Goal: Task Accomplishment & Management: Manage account settings

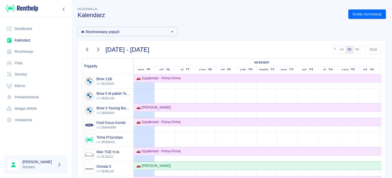
click at [32, 29] on link "Dashboard" at bounding box center [36, 28] width 64 height 11
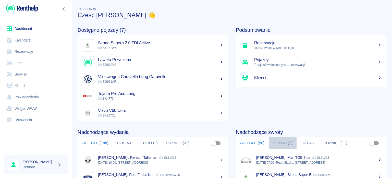
click at [274, 143] on button "Dzisiaj (2)" at bounding box center [283, 143] width 28 height 12
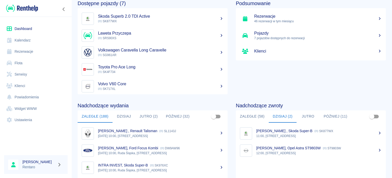
scroll to position [51, 0]
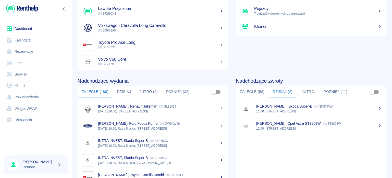
click at [144, 92] on button "Jutro (2)" at bounding box center [149, 92] width 26 height 12
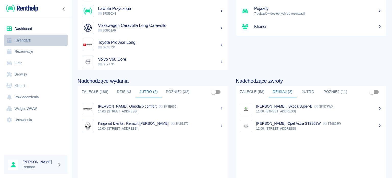
click at [13, 38] on link "Kalendarz" at bounding box center [36, 39] width 64 height 11
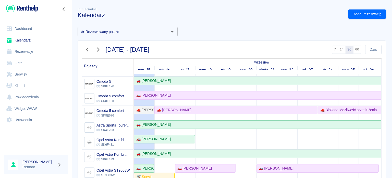
scroll to position [77, 0]
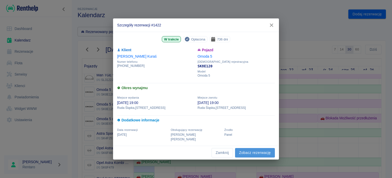
click at [262, 148] on link "Zobacz rezerwację" at bounding box center [255, 152] width 40 height 9
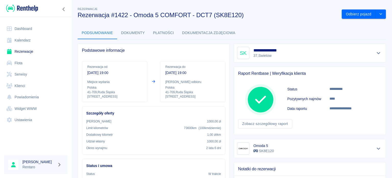
click at [368, 59] on div "**********" at bounding box center [310, 52] width 152 height 19
click at [369, 56] on div "**********" at bounding box center [310, 53] width 146 height 12
click at [376, 52] on icon "Pokaż szczegóły" at bounding box center [379, 53] width 6 height 5
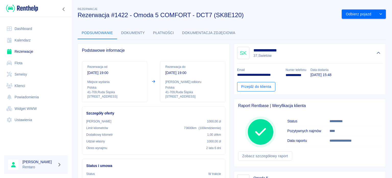
click at [241, 85] on link "Przejdź do klienta" at bounding box center [256, 86] width 38 height 9
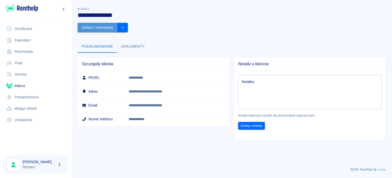
click at [118, 23] on button "Zobacz rezerwacje" at bounding box center [98, 27] width 40 height 9
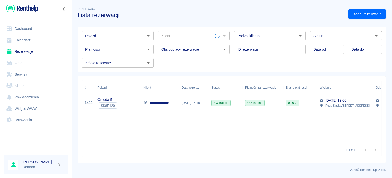
type input "[PERSON_NAME] ([PHONE_NUMBER])"
click at [228, 163] on div "2025 © Renthelp Sp. z o.o." at bounding box center [232, 167] width 309 height 9
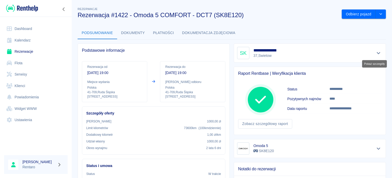
click at [377, 53] on icon "Pokaż szczegóły" at bounding box center [379, 53] width 4 height 2
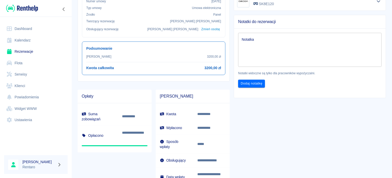
scroll to position [26, 0]
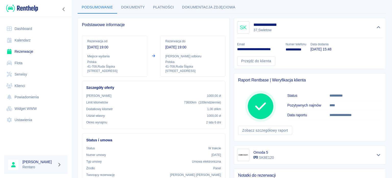
click at [376, 27] on icon "Ukryj szczegóły" at bounding box center [379, 27] width 6 height 5
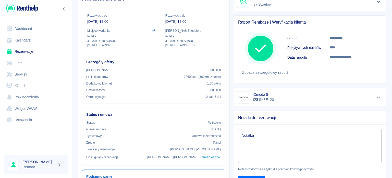
scroll to position [0, 0]
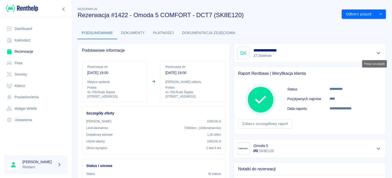
click at [376, 53] on icon "Pokaż szczegóły" at bounding box center [379, 53] width 6 height 5
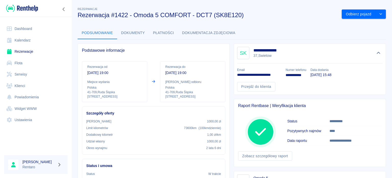
click at [26, 28] on link "Dashboard" at bounding box center [36, 28] width 64 height 11
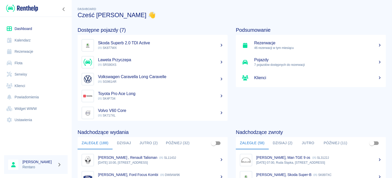
click at [148, 143] on button "Jutro (2)" at bounding box center [149, 143] width 26 height 12
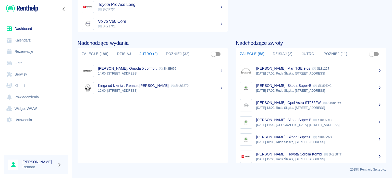
click at [126, 89] on p "19:00, [STREET_ADDRESS]" at bounding box center [161, 90] width 126 height 5
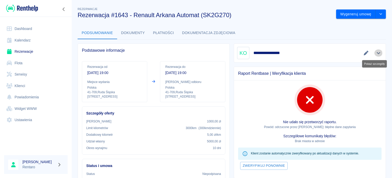
click at [376, 51] on icon "Pokaż szczegóły" at bounding box center [379, 53] width 6 height 5
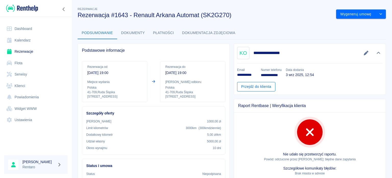
click at [245, 87] on link "Przejdź do klienta" at bounding box center [256, 86] width 38 height 9
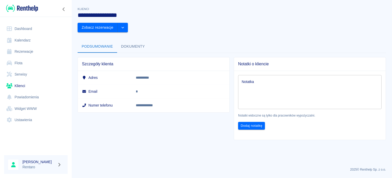
click at [126, 40] on button "Dokumenty" at bounding box center [133, 46] width 32 height 12
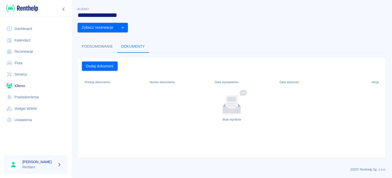
click at [98, 40] on button "Podsumowanie" at bounding box center [98, 46] width 40 height 12
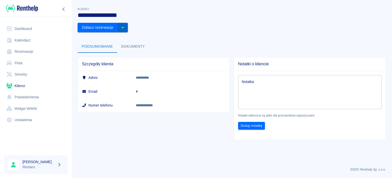
click at [125, 26] on icon "drop-down" at bounding box center [123, 27] width 4 height 3
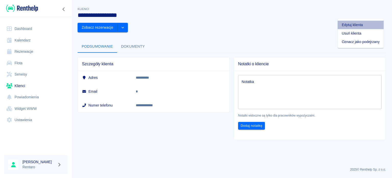
click at [370, 27] on li "Edytuj klienta" at bounding box center [361, 25] width 46 height 8
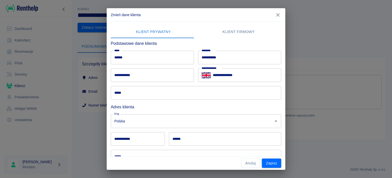
scroll to position [52, 0]
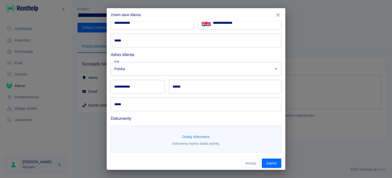
click at [276, 15] on icon "button" at bounding box center [278, 14] width 7 height 5
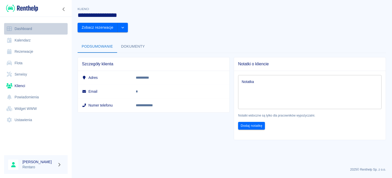
click at [18, 29] on link "Dashboard" at bounding box center [36, 28] width 64 height 11
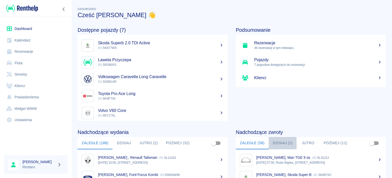
click at [288, 146] on button "Dzisiaj (2)" at bounding box center [283, 143] width 28 height 12
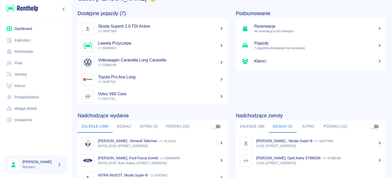
scroll to position [26, 0]
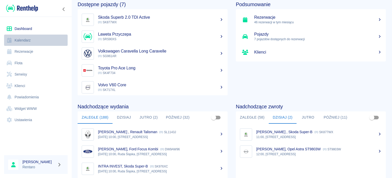
click at [16, 40] on link "Kalendarz" at bounding box center [36, 39] width 64 height 11
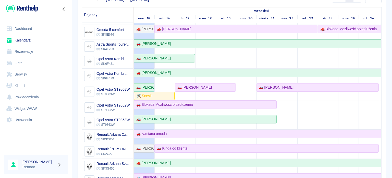
scroll to position [102, 0]
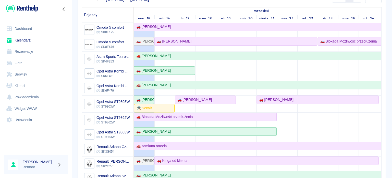
click at [26, 29] on link "Dashboard" at bounding box center [36, 28] width 64 height 11
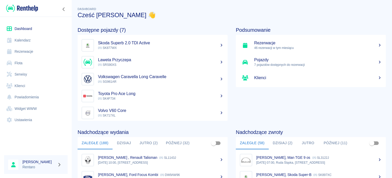
click at [17, 40] on link "Kalendarz" at bounding box center [36, 39] width 64 height 11
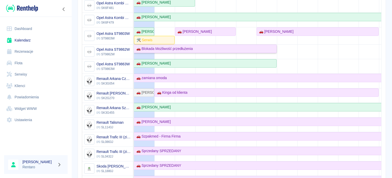
click at [164, 44] on link "🚗 Blokada Możliwość przedłużenia" at bounding box center [205, 48] width 143 height 8
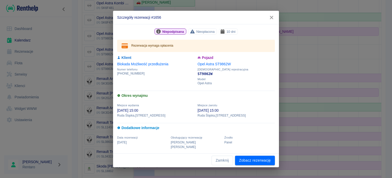
click at [347, 57] on div "Szczegóły rezerwacji #1656 Niepodpisana Nieopłacona 10 dni Rezerwacja wymaga op…" at bounding box center [196, 89] width 392 height 178
click at [271, 17] on button "button" at bounding box center [271, 17] width 11 height 9
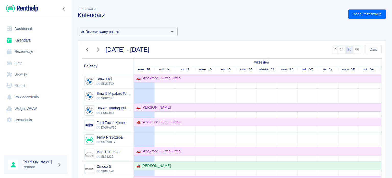
click at [24, 37] on link "Kalendarz" at bounding box center [36, 39] width 64 height 11
click at [20, 27] on link "Dashboard" at bounding box center [36, 28] width 64 height 11
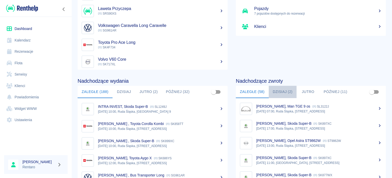
click at [281, 92] on button "Dzisiaj (2)" at bounding box center [283, 92] width 28 height 12
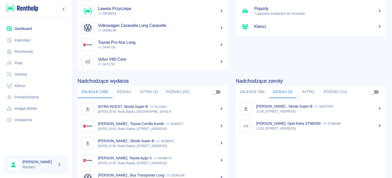
click at [141, 94] on button "Jutro (2)" at bounding box center [149, 92] width 26 height 12
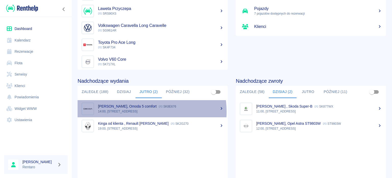
click at [136, 111] on p "14:00, [STREET_ADDRESS]" at bounding box center [161, 111] width 126 height 5
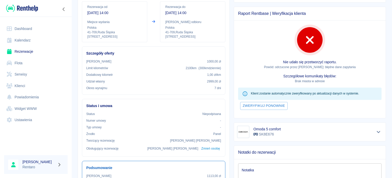
scroll to position [51, 0]
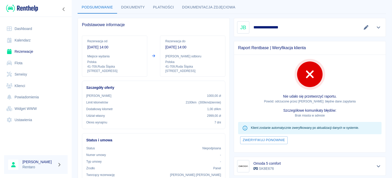
click at [30, 30] on link "Dashboard" at bounding box center [36, 28] width 64 height 11
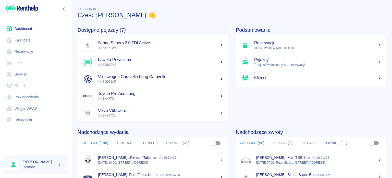
click at [27, 40] on link "Kalendarz" at bounding box center [36, 39] width 64 height 11
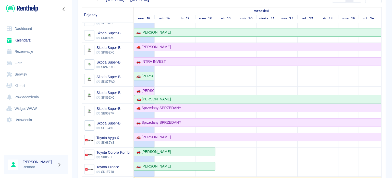
scroll to position [358, 0]
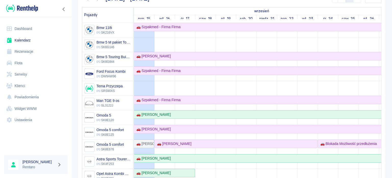
click at [24, 75] on link "Serwisy" at bounding box center [36, 73] width 64 height 11
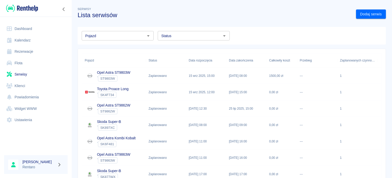
click at [20, 49] on link "Rezerwacje" at bounding box center [36, 51] width 64 height 11
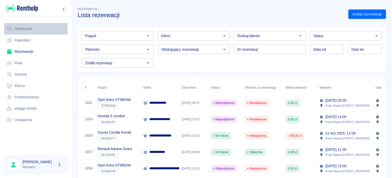
click at [13, 29] on link "Dashboard" at bounding box center [36, 28] width 64 height 11
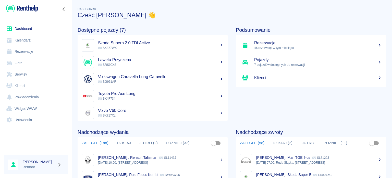
click at [142, 142] on button "Jutro (2)" at bounding box center [149, 143] width 26 height 12
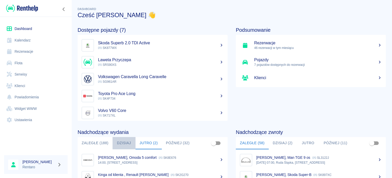
click at [122, 143] on button "Dzisiaj" at bounding box center [124, 143] width 23 height 12
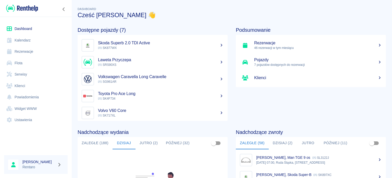
click at [25, 40] on link "Kalendarz" at bounding box center [36, 39] width 64 height 11
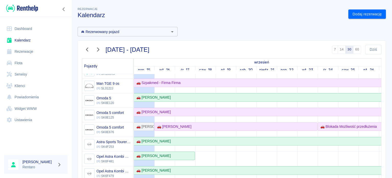
scroll to position [25, 0]
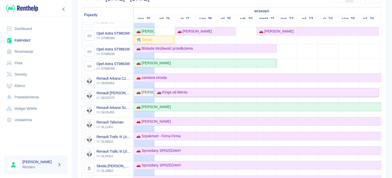
click at [187, 90] on div "🚗 Kinga od klienta" at bounding box center [171, 91] width 32 height 5
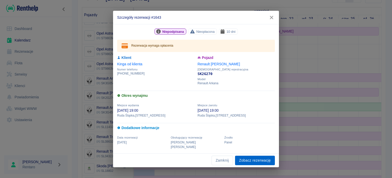
click at [252, 156] on link "Zobacz rezerwację" at bounding box center [255, 159] width 40 height 9
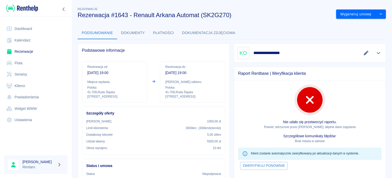
click at [370, 51] on div at bounding box center [372, 52] width 21 height 7
click at [377, 55] on icon "Pokaż szczegóły" at bounding box center [379, 53] width 6 height 5
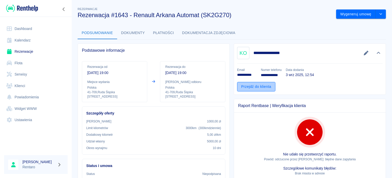
click at [273, 87] on link "Przejdź do klienta" at bounding box center [256, 86] width 38 height 9
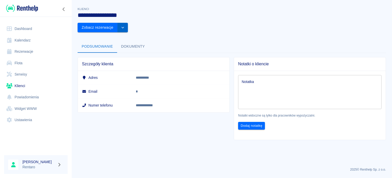
click at [386, 14] on div "**********" at bounding box center [232, 71] width 321 height 138
click at [128, 23] on button "drop-down" at bounding box center [123, 27] width 10 height 9
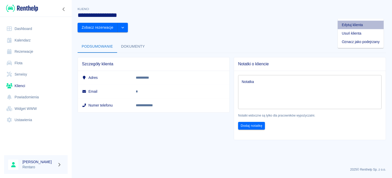
click at [368, 25] on li "Edytuj klienta" at bounding box center [361, 25] width 46 height 8
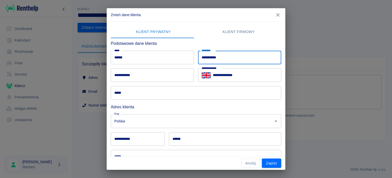
click at [230, 60] on input "**********" at bounding box center [239, 58] width 83 height 14
type input "*"
type input "*********"
click at [134, 141] on input "**********" at bounding box center [138, 139] width 54 height 14
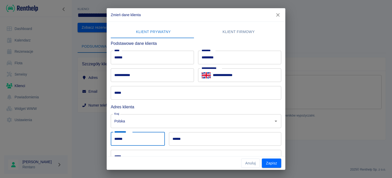
type input "******"
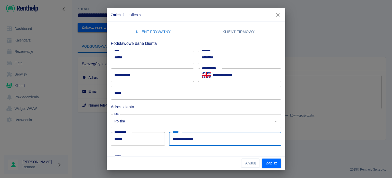
type input "**********"
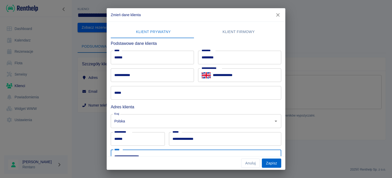
type input "**********"
click at [276, 161] on button "Zapisz" at bounding box center [271, 162] width 19 height 9
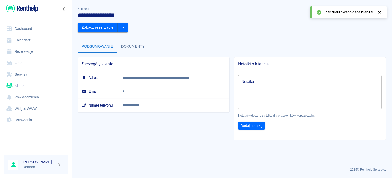
click at [19, 40] on link "Kalendarz" at bounding box center [36, 39] width 64 height 11
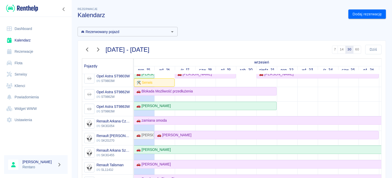
scroll to position [160, 0]
